Goal: Navigation & Orientation: Understand site structure

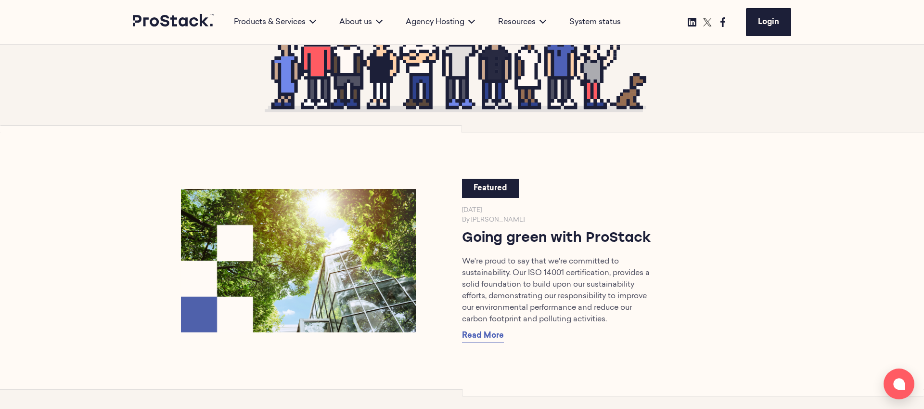
scroll to position [1141, 0]
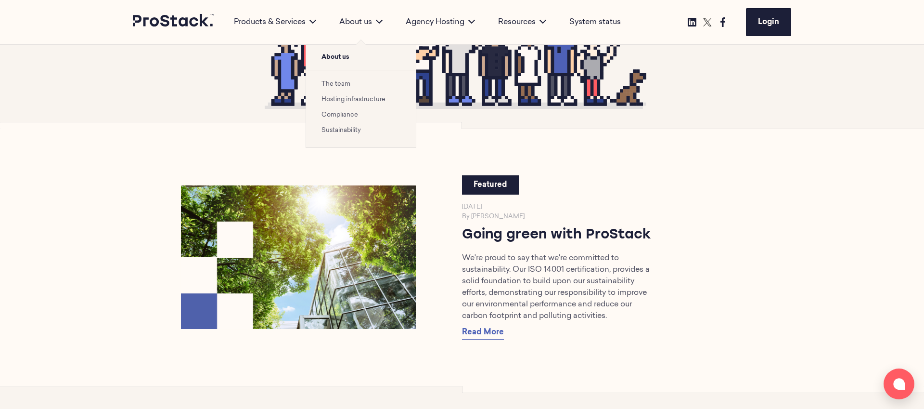
click at [336, 82] on link "The team" at bounding box center [336, 84] width 29 height 6
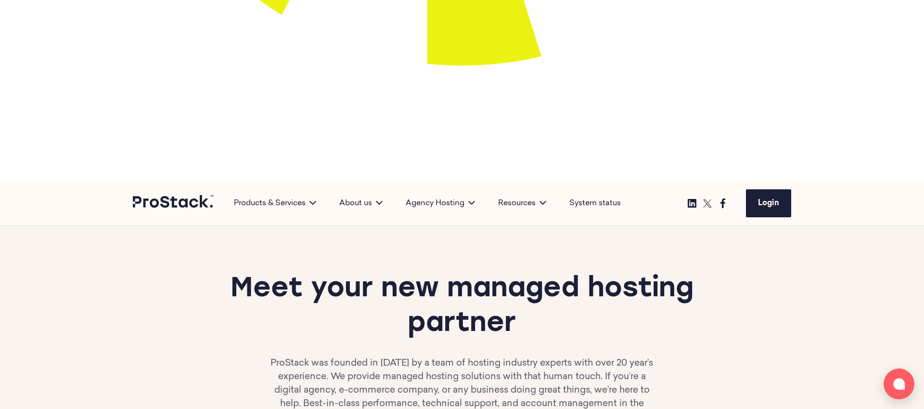
scroll to position [801, 0]
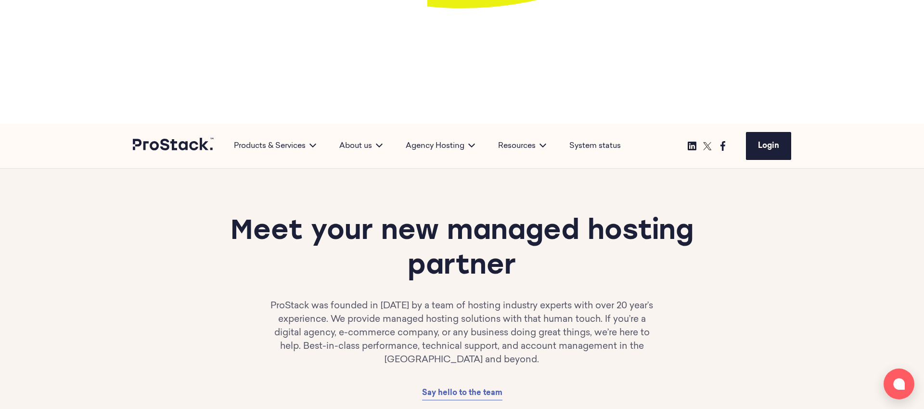
click at [148, 138] on link at bounding box center [174, 146] width 82 height 16
